Goal: Check status

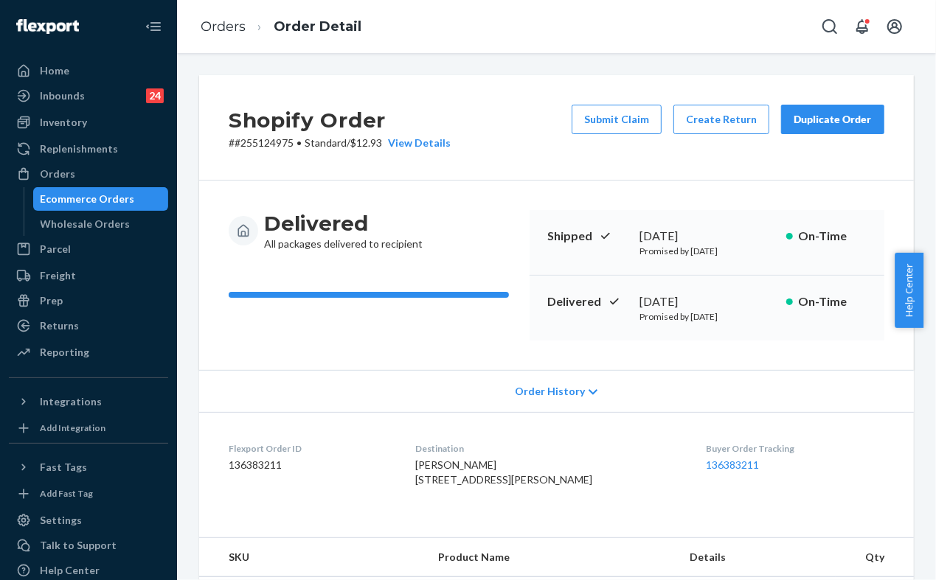
scroll to position [409, 0]
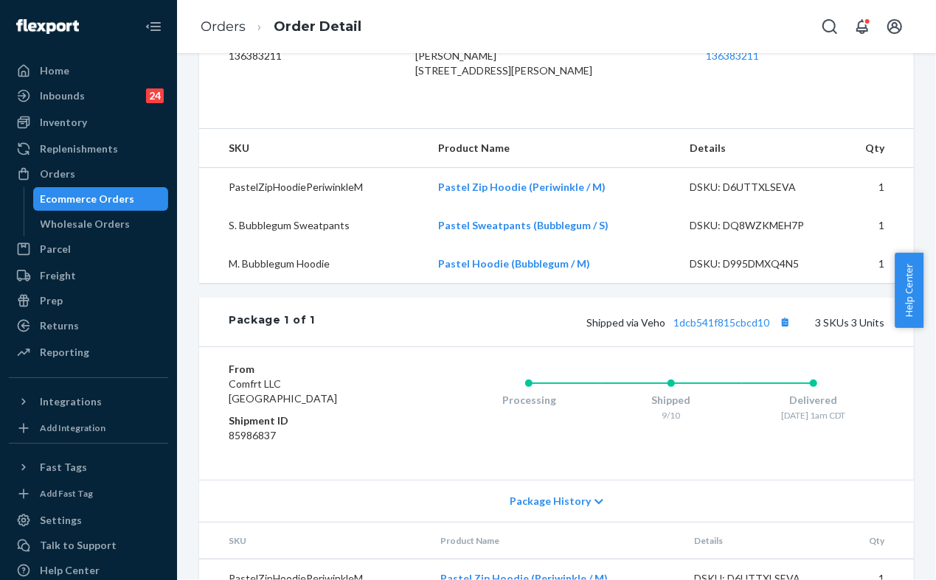
drag, startPoint x: 0, startPoint y: 0, endPoint x: 105, endPoint y: 203, distance: 228.6
click at [105, 203] on div "Ecommerce Orders" at bounding box center [88, 199] width 94 height 15
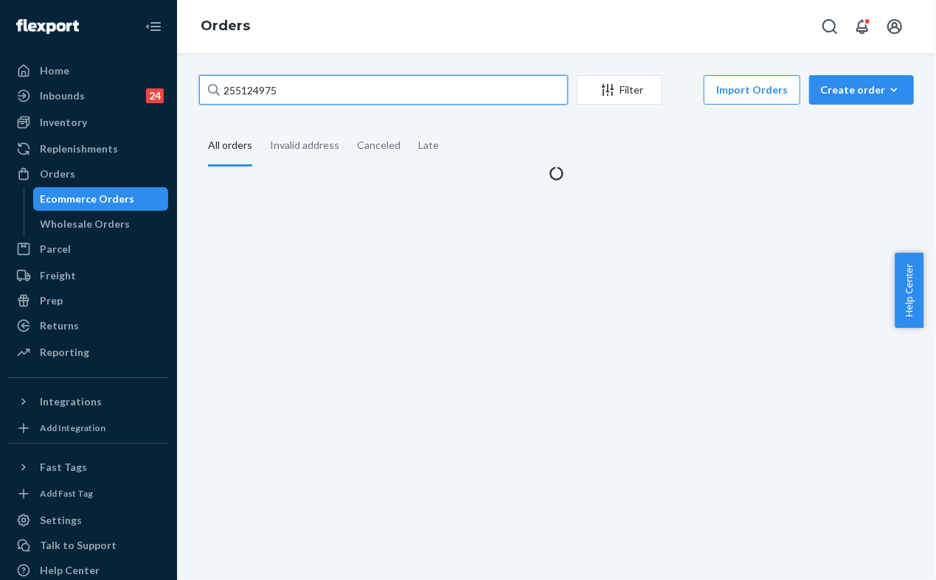
click at [367, 86] on input "255124975" at bounding box center [383, 90] width 369 height 30
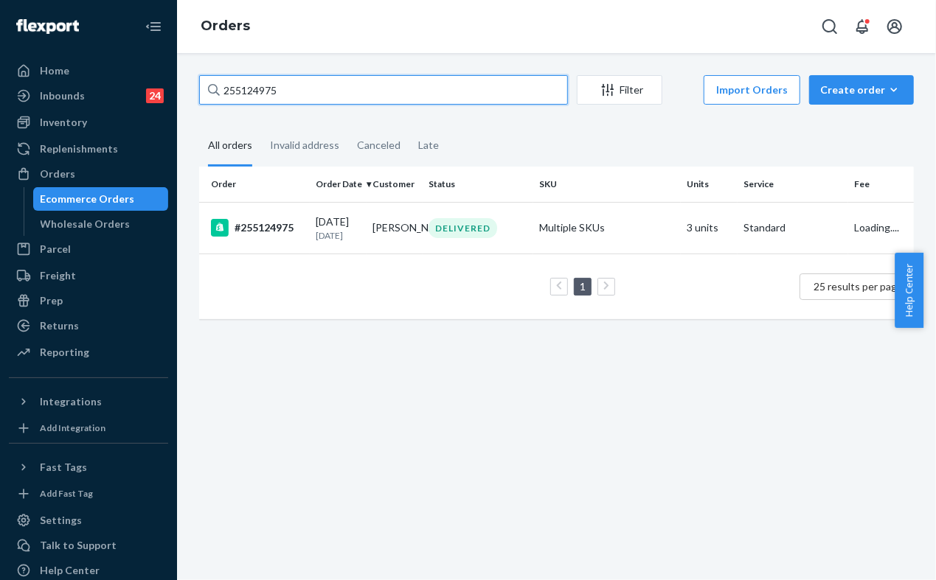
paste input "31752"
type input "255131752"
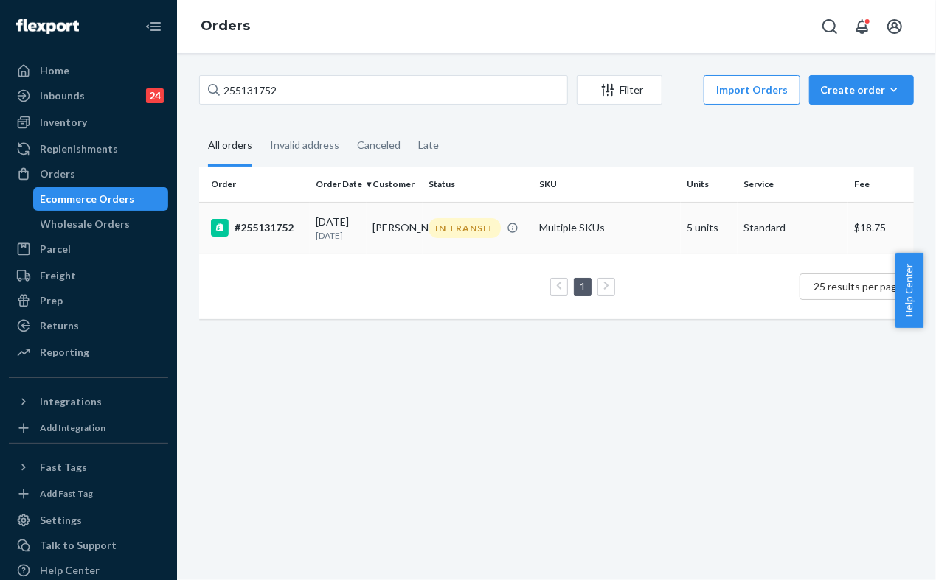
click at [294, 248] on td "#255131752" at bounding box center [254, 228] width 111 height 52
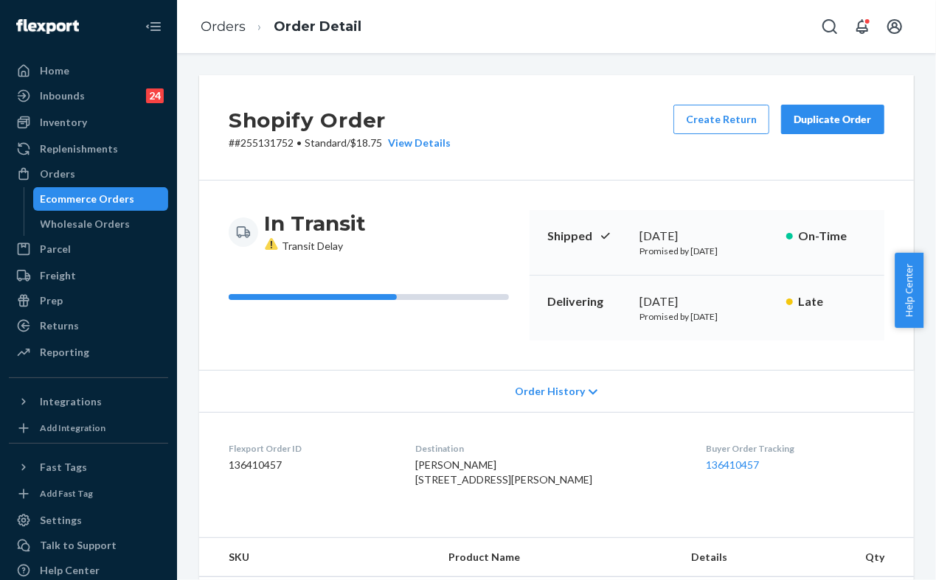
click at [89, 201] on div "Ecommerce Orders" at bounding box center [88, 199] width 94 height 15
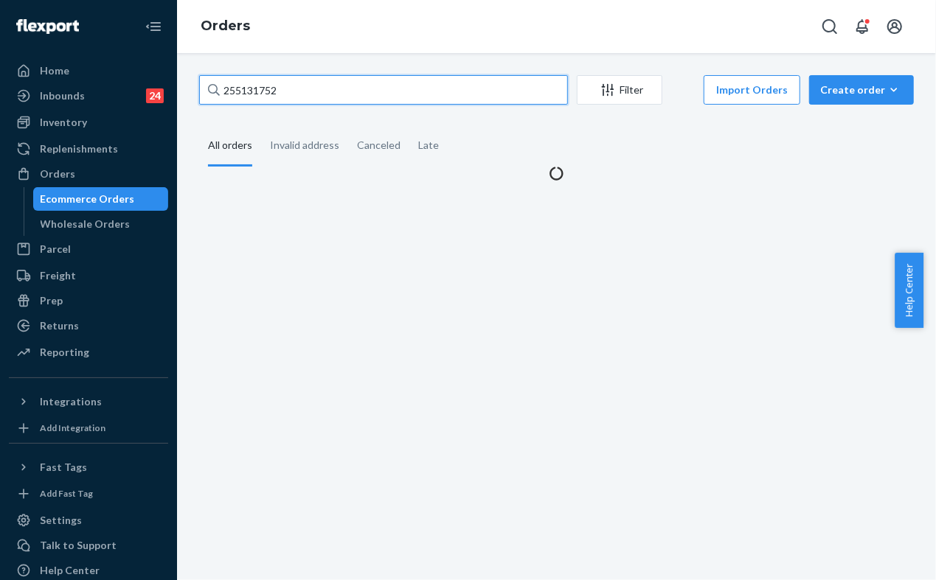
click at [404, 89] on input "255131752" at bounding box center [383, 90] width 369 height 30
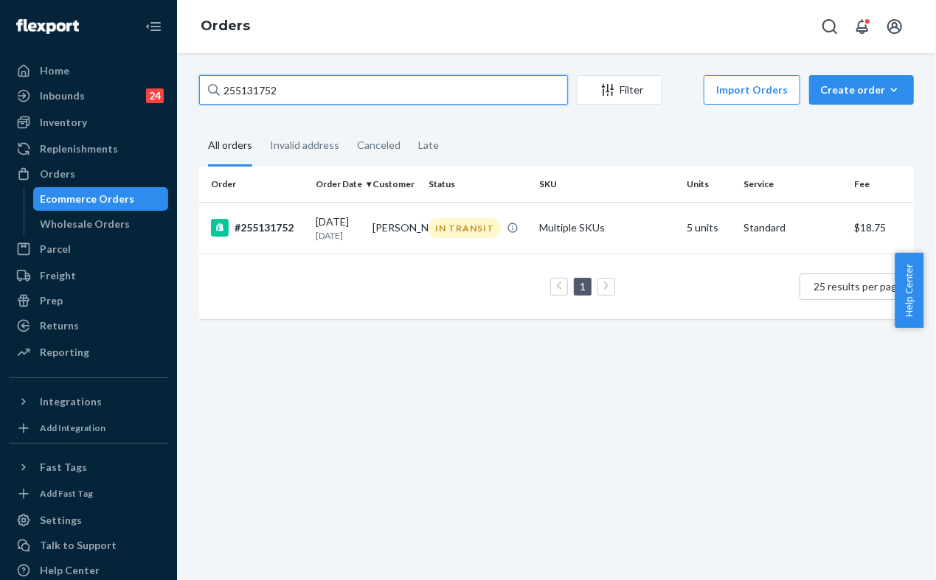
paste input "220197"
type input "255220197"
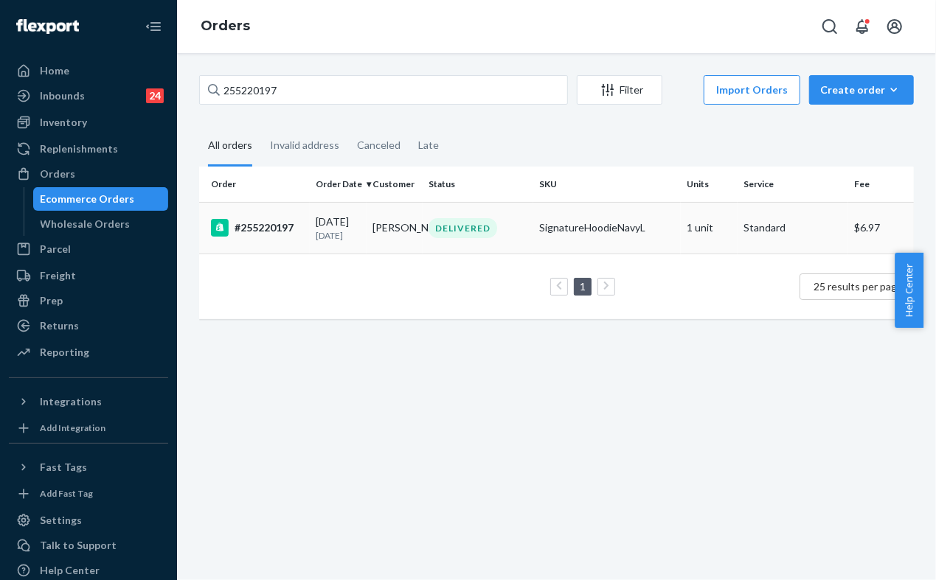
click at [521, 229] on div "DELIVERED" at bounding box center [478, 228] width 105 height 20
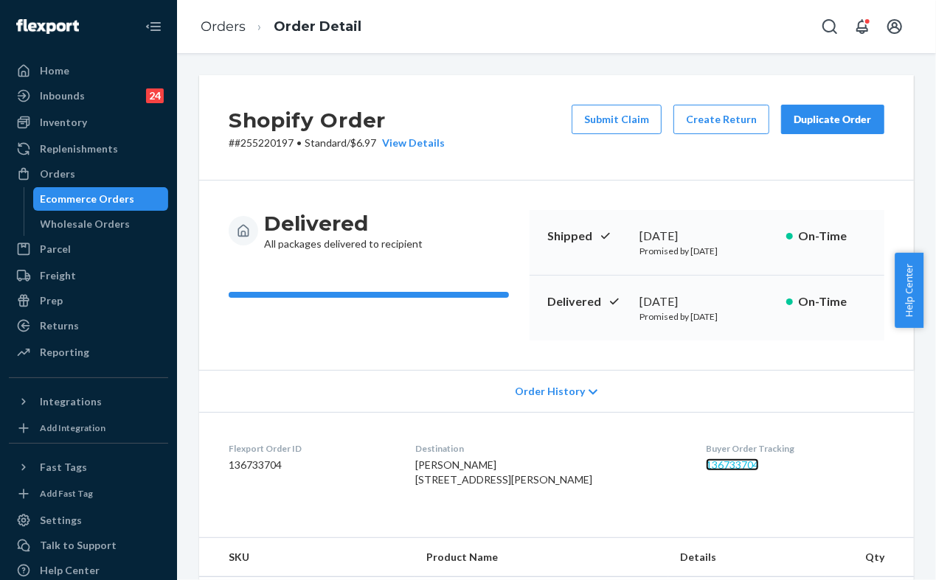
click at [725, 460] on link "136733704" at bounding box center [732, 465] width 53 height 13
